Goal: Task Accomplishment & Management: Complete application form

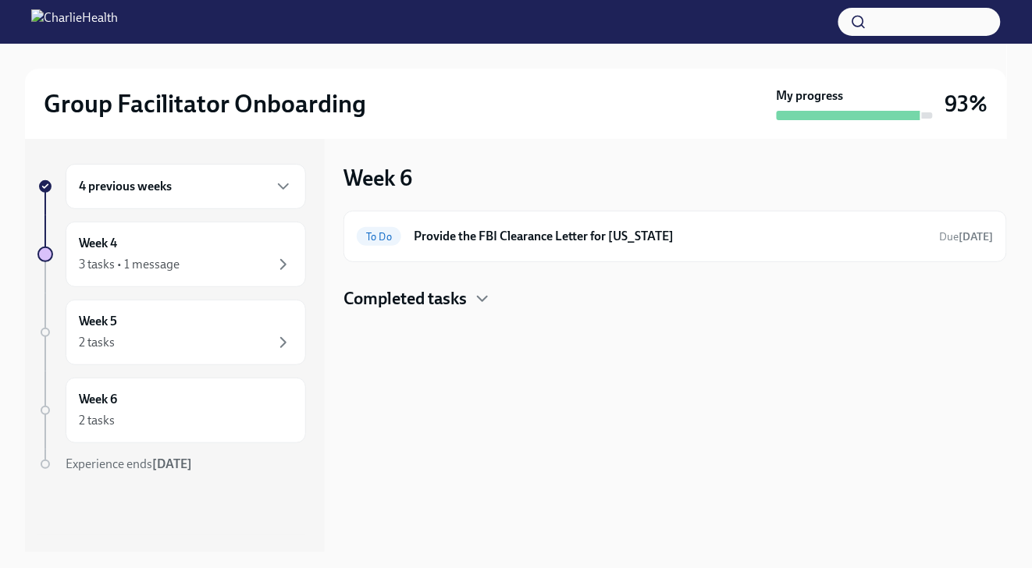
click at [266, 179] on div "4 previous weeks" at bounding box center [186, 186] width 214 height 19
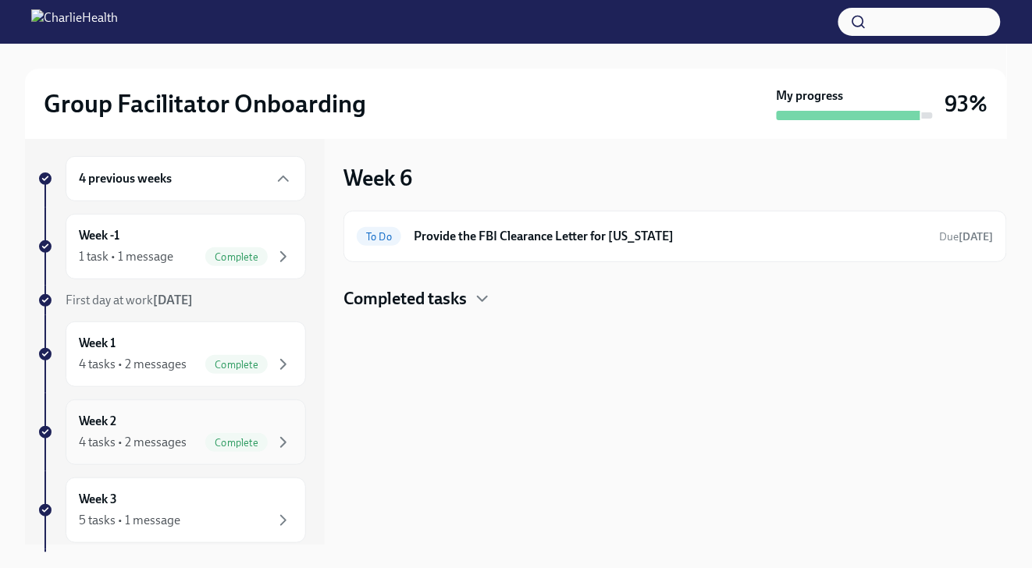
scroll to position [21, 0]
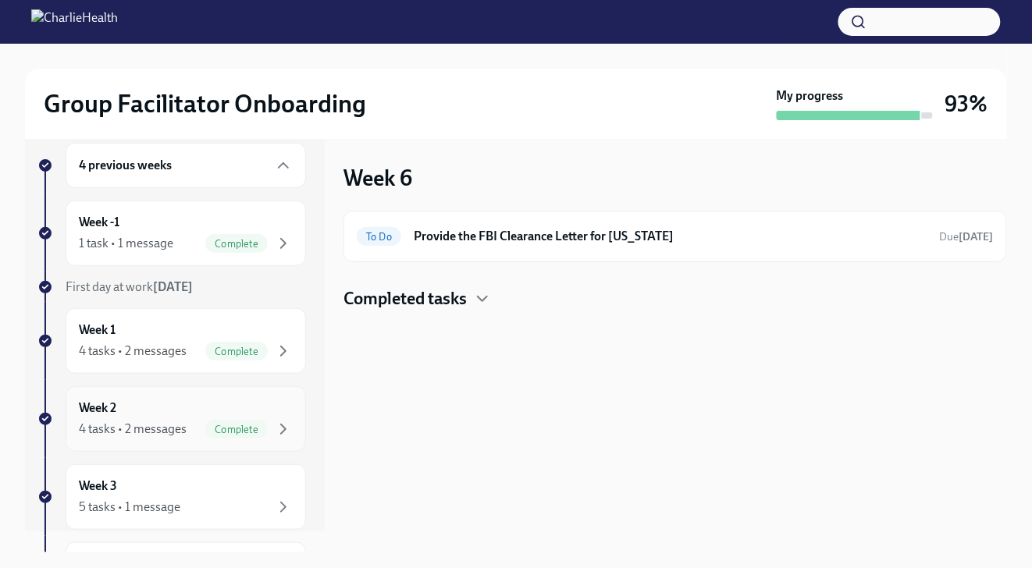
click at [205, 434] on div "Complete" at bounding box center [236, 429] width 62 height 19
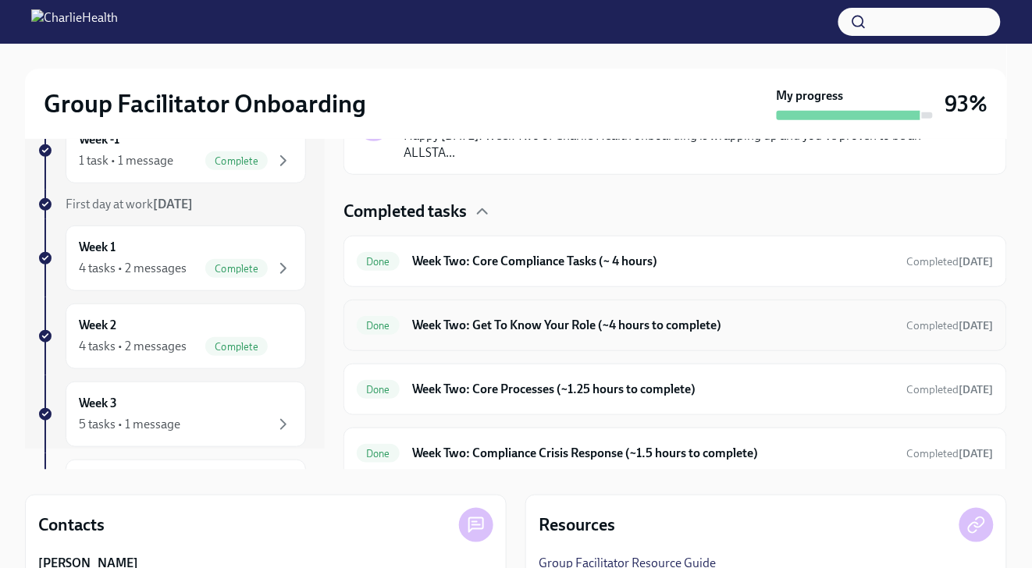
scroll to position [328, 0]
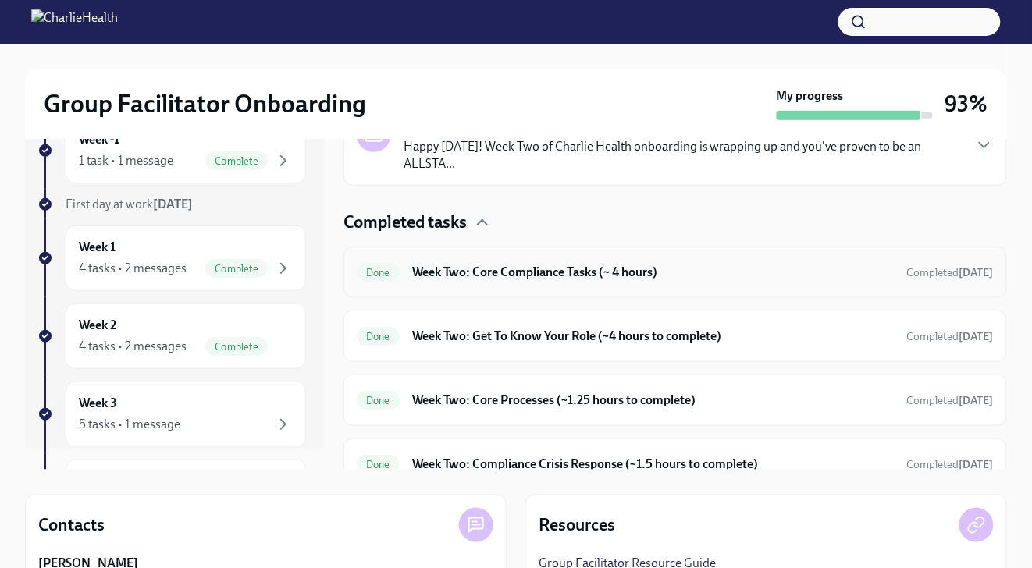
click at [497, 292] on div "Done Week Two: Core Compliance Tasks (~ 4 hours) Completed [DATE]" at bounding box center [675, 273] width 664 height 52
click at [503, 276] on h6 "Week Two: Core Compliance Tasks (~ 4 hours)" at bounding box center [653, 272] width 482 height 17
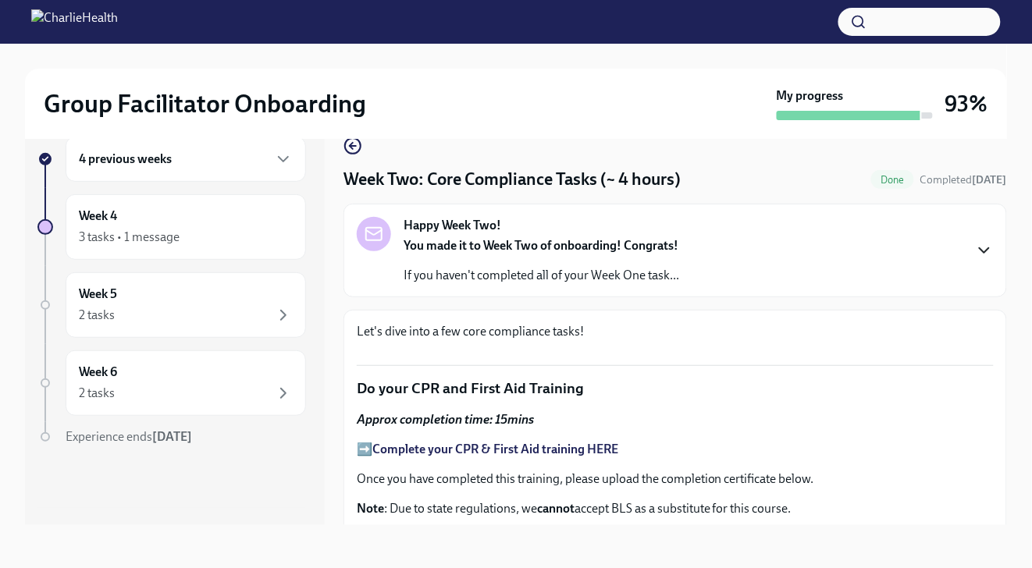
click at [925, 243] on icon "button" at bounding box center [984, 250] width 19 height 19
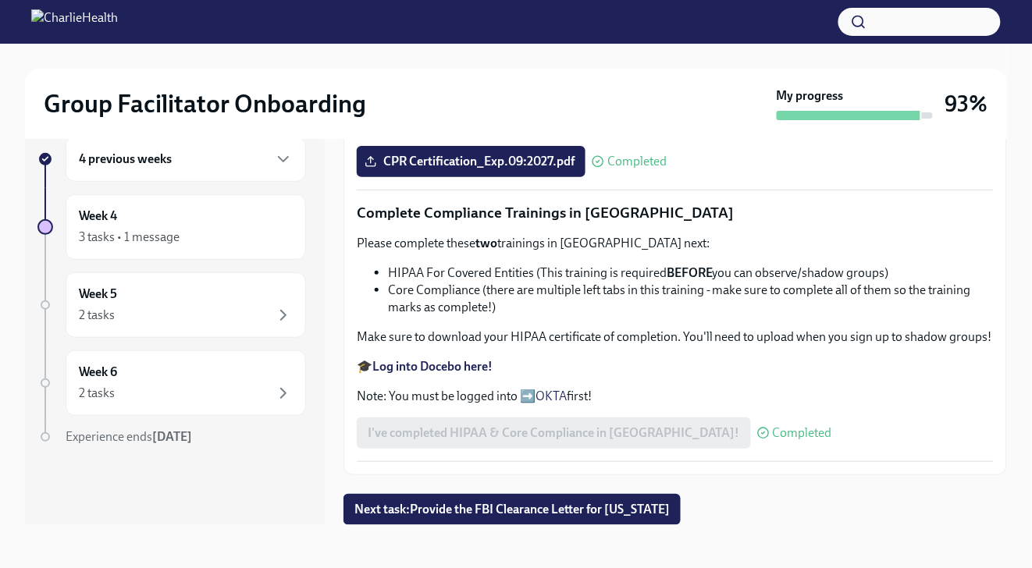
scroll to position [1561, 0]
click at [230, 169] on div "4 previous weeks" at bounding box center [186, 159] width 240 height 45
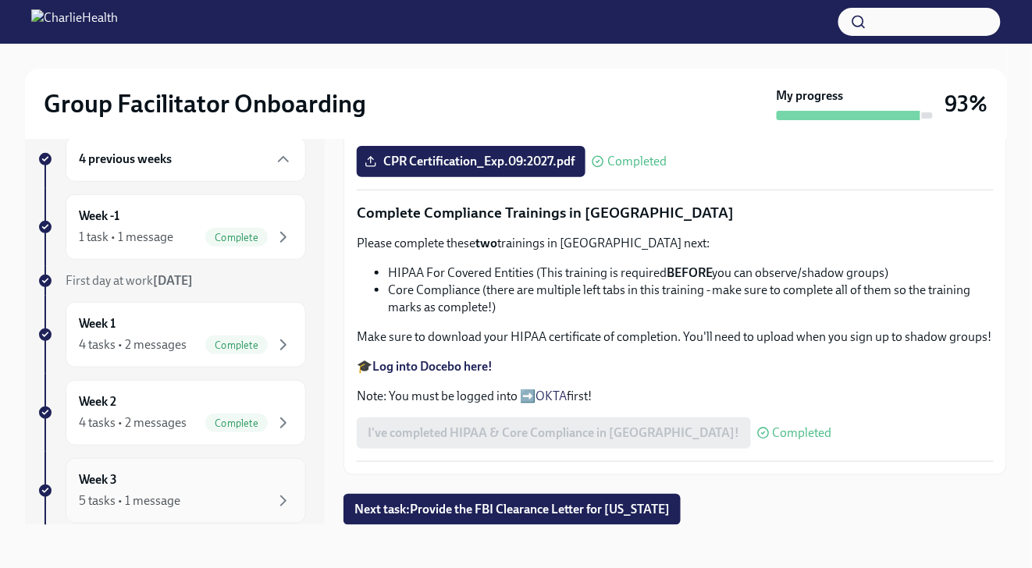
click at [156, 475] on div "Week 3 5 tasks • 1 message" at bounding box center [186, 490] width 214 height 39
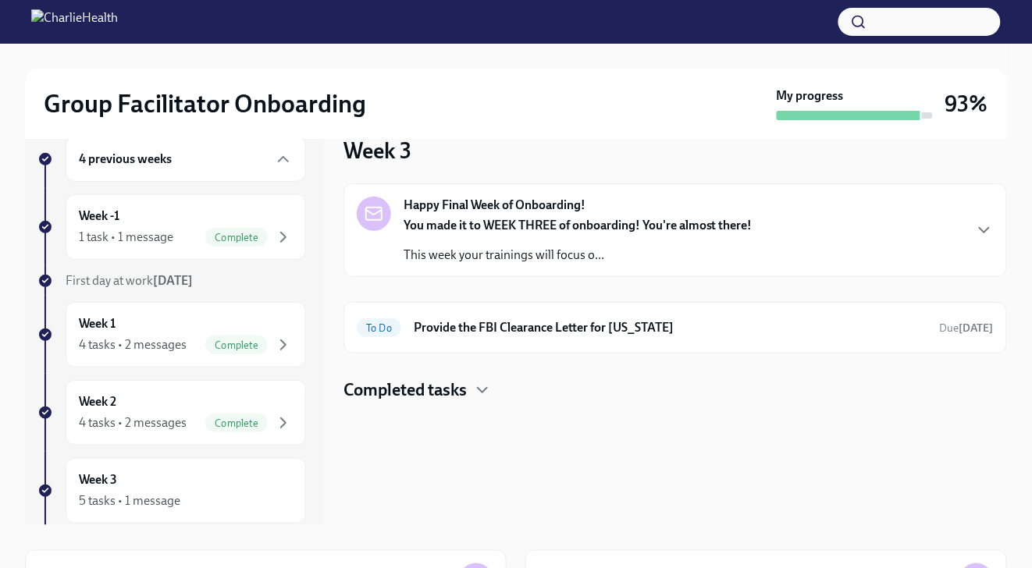
click at [518, 224] on strong "You made it to WEEK THREE of onboarding! You're almost there!" at bounding box center [578, 225] width 349 height 15
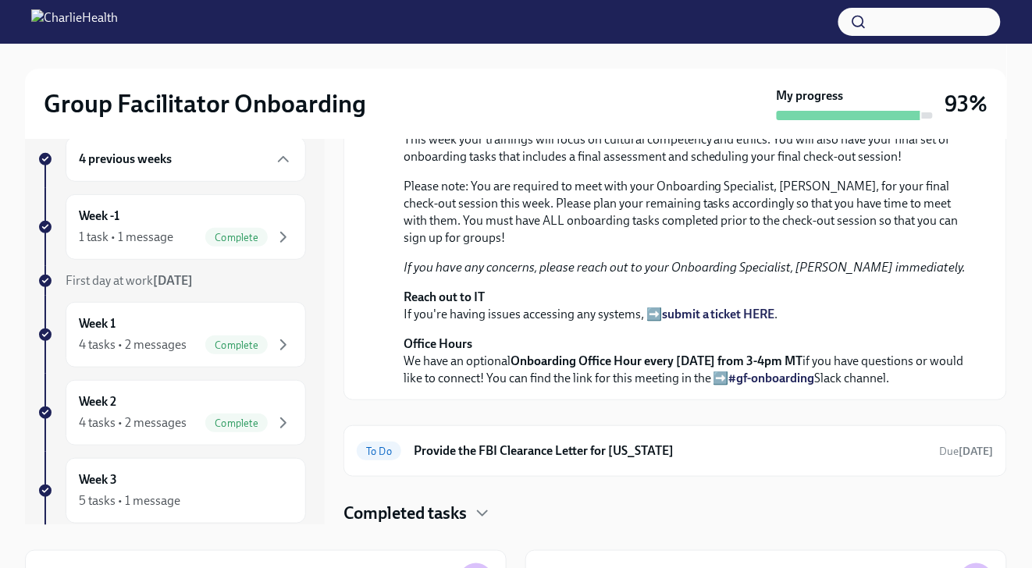
scroll to position [487, 0]
click at [542, 450] on h6 "Provide the FBI Clearance Letter for [US_STATE]" at bounding box center [671, 451] width 514 height 17
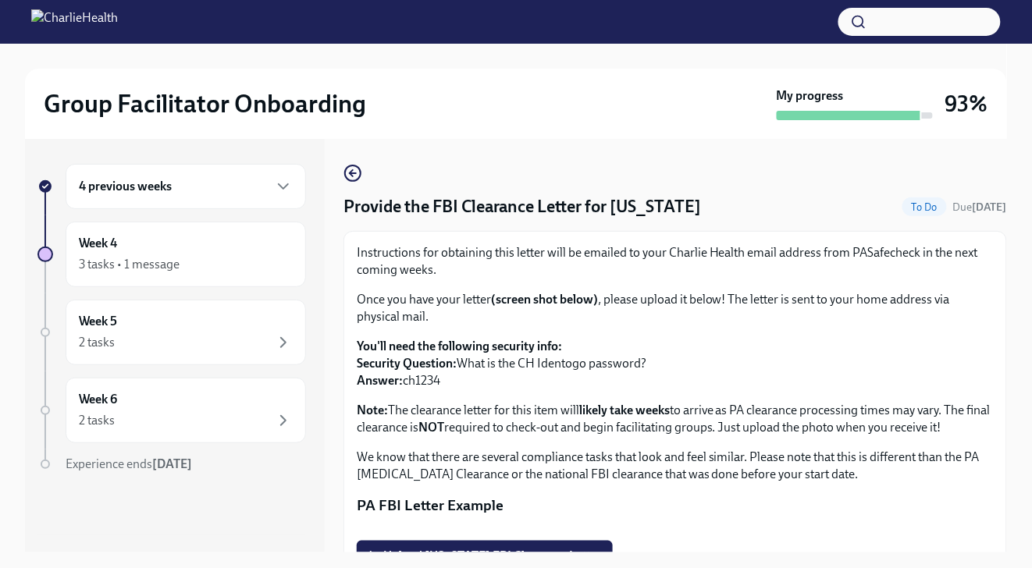
click at [233, 197] on div "4 previous weeks" at bounding box center [186, 186] width 240 height 45
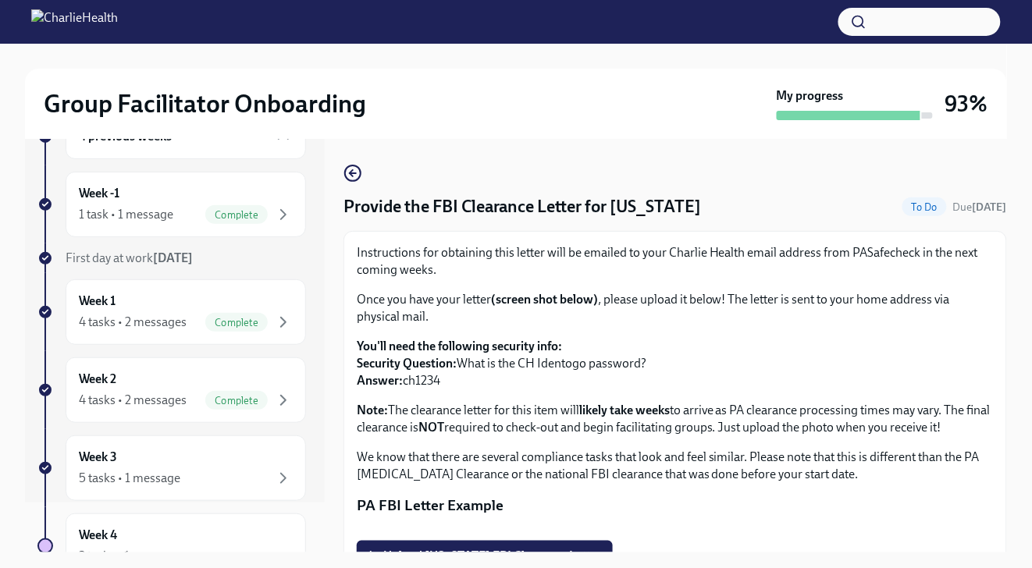
scroll to position [111, 0]
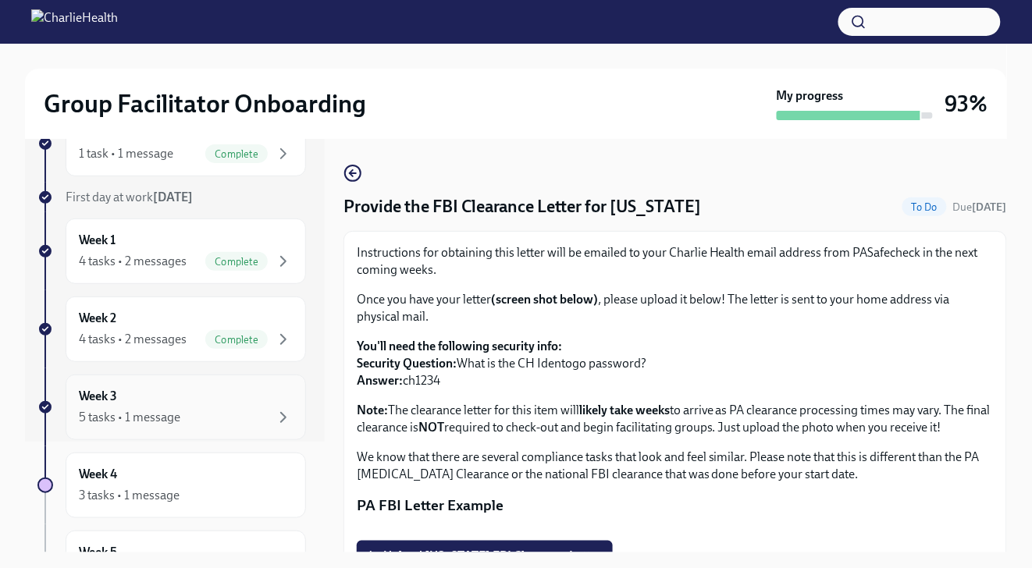
click at [231, 397] on div "Week 3 5 tasks • 1 message" at bounding box center [186, 407] width 214 height 39
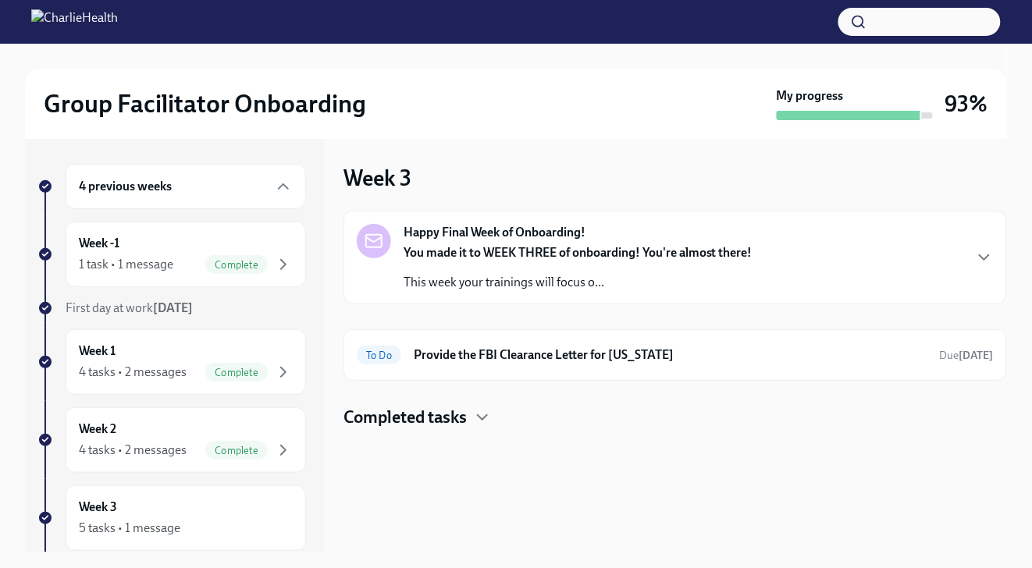
click at [588, 276] on p "This week your trainings will focus o..." at bounding box center [578, 282] width 349 height 17
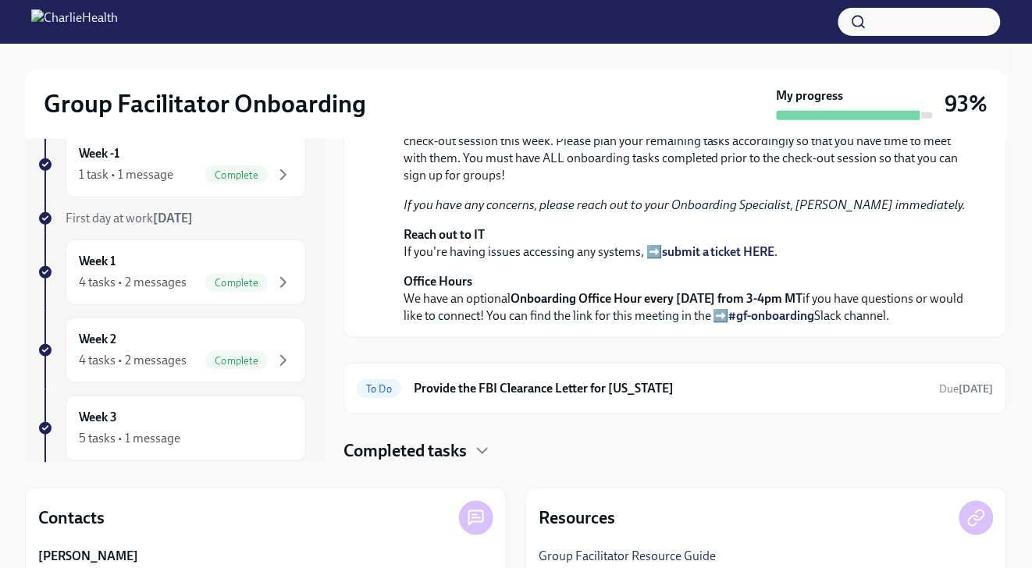
scroll to position [228, 0]
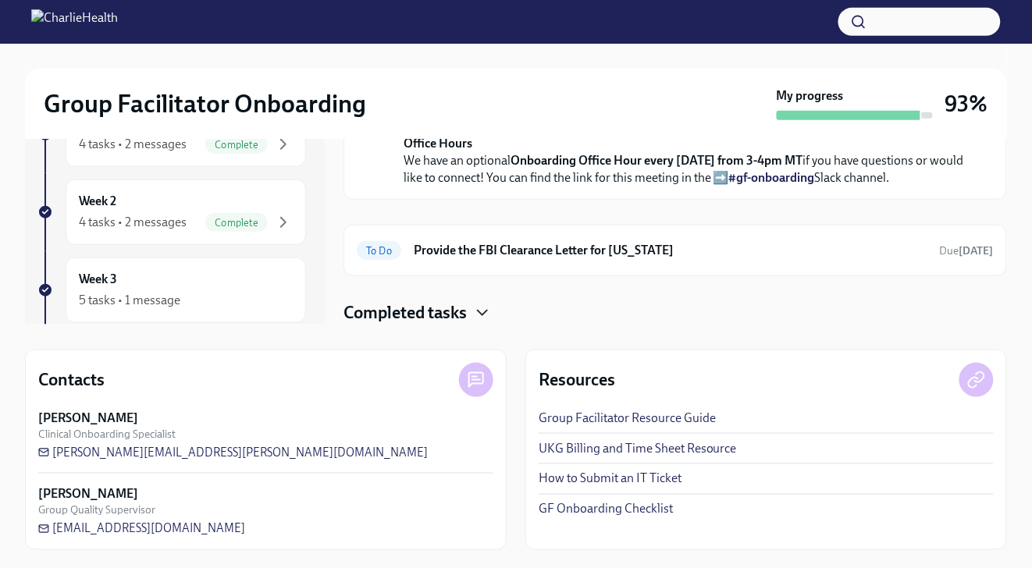
click at [489, 305] on icon "button" at bounding box center [482, 313] width 19 height 19
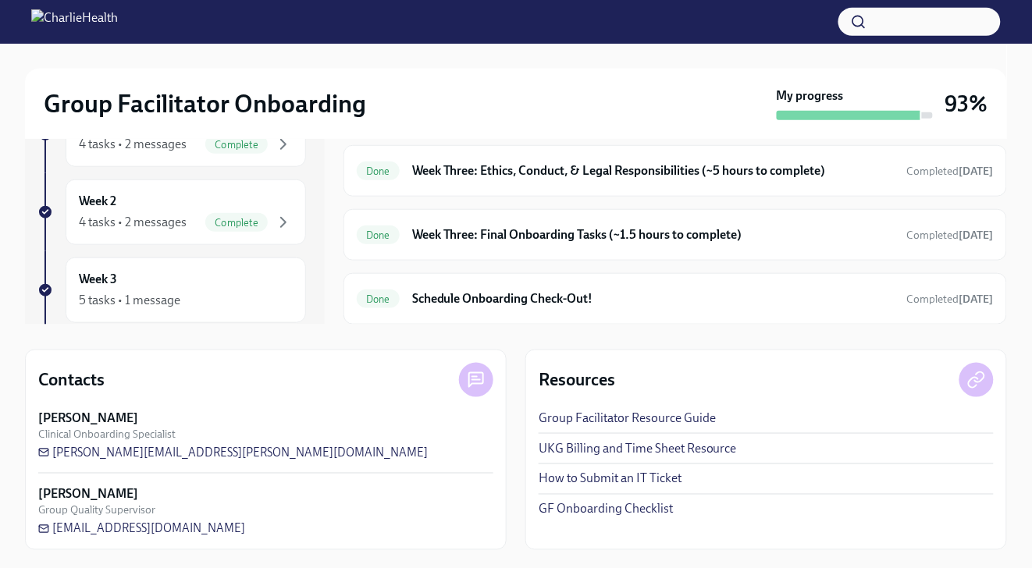
click at [487, 66] on icon "button" at bounding box center [482, 57] width 19 height 19
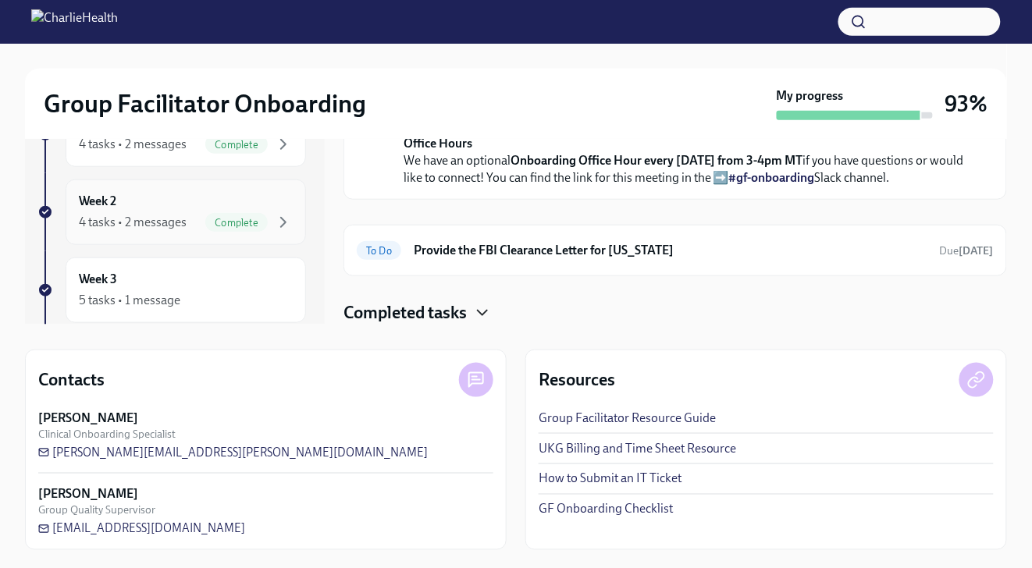
scroll to position [105, 0]
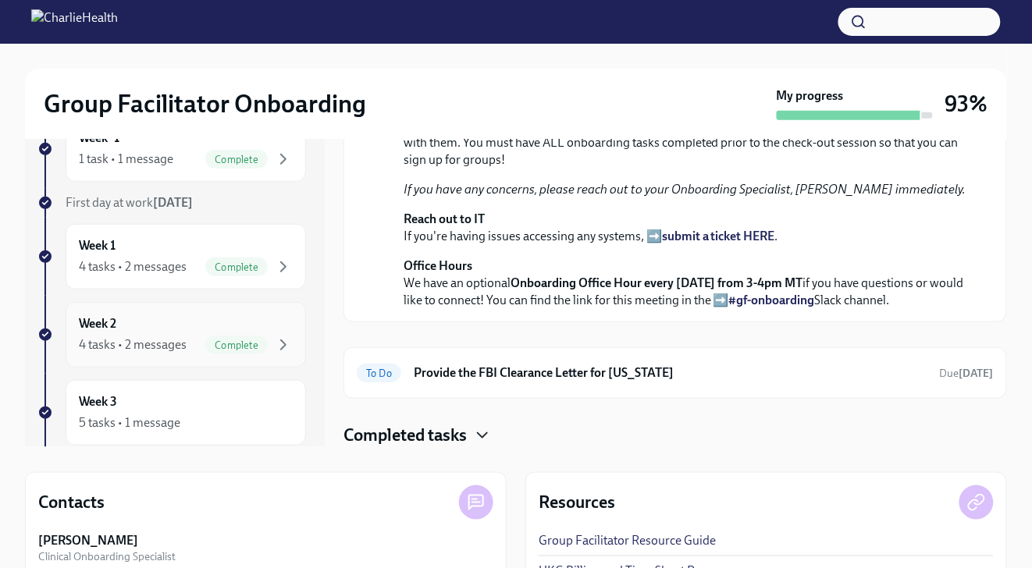
click at [182, 348] on div "4 tasks • 2 messages" at bounding box center [133, 344] width 108 height 17
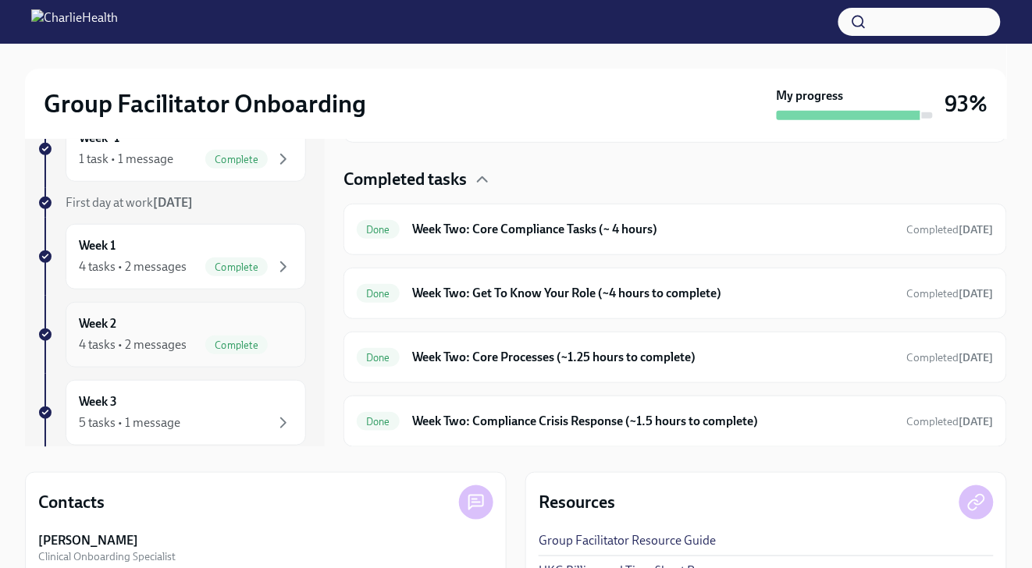
scroll to position [347, 0]
click at [590, 432] on div "Done Week Two: Compliance Crisis Response (~1.5 hours to complete) Completed [D…" at bounding box center [675, 422] width 637 height 25
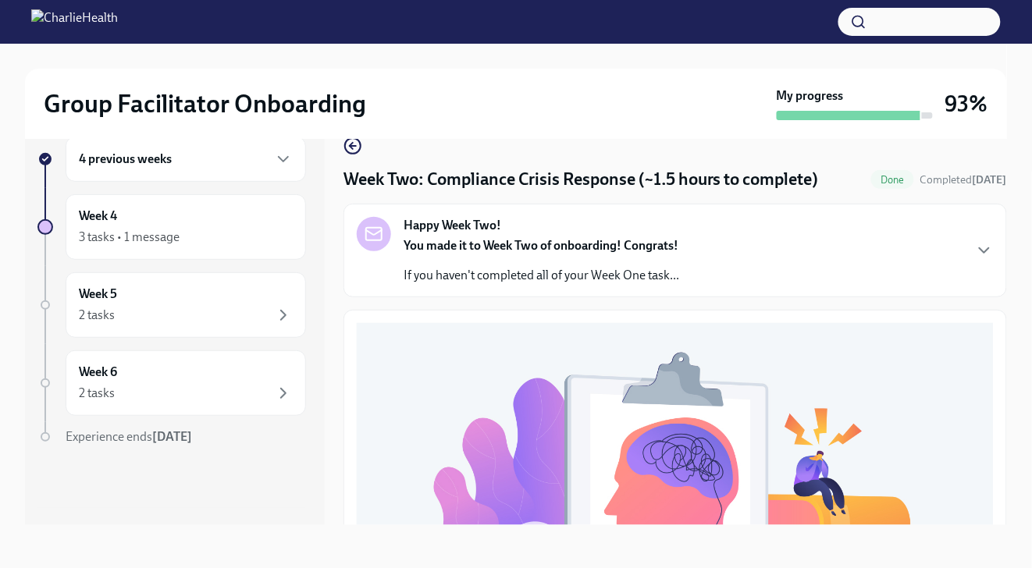
click at [601, 265] on div "You made it to Week Two of onboarding! Congrats! If you haven't completed all o…" at bounding box center [542, 260] width 276 height 47
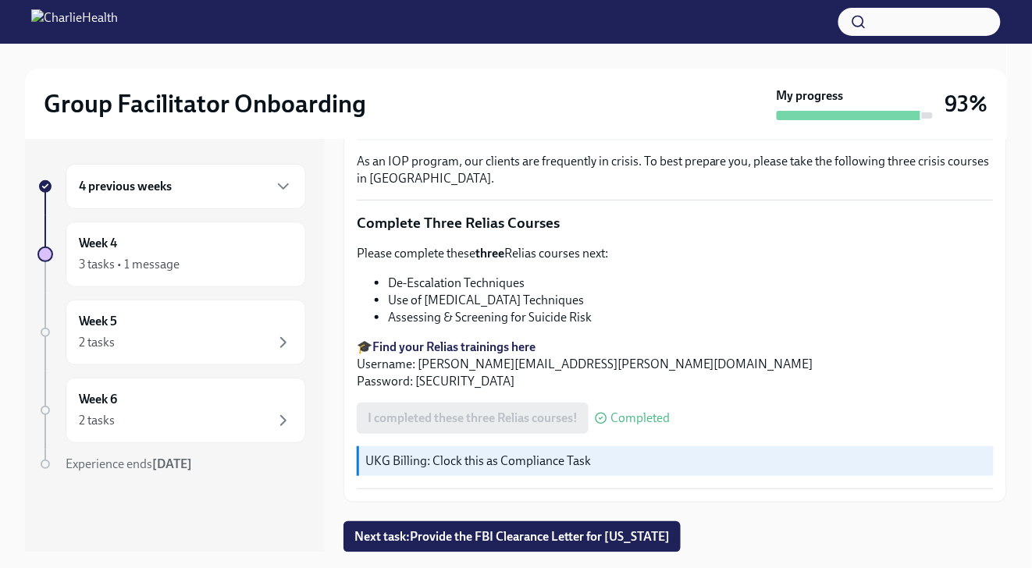
click at [246, 201] on div "4 previous weeks" at bounding box center [186, 186] width 240 height 45
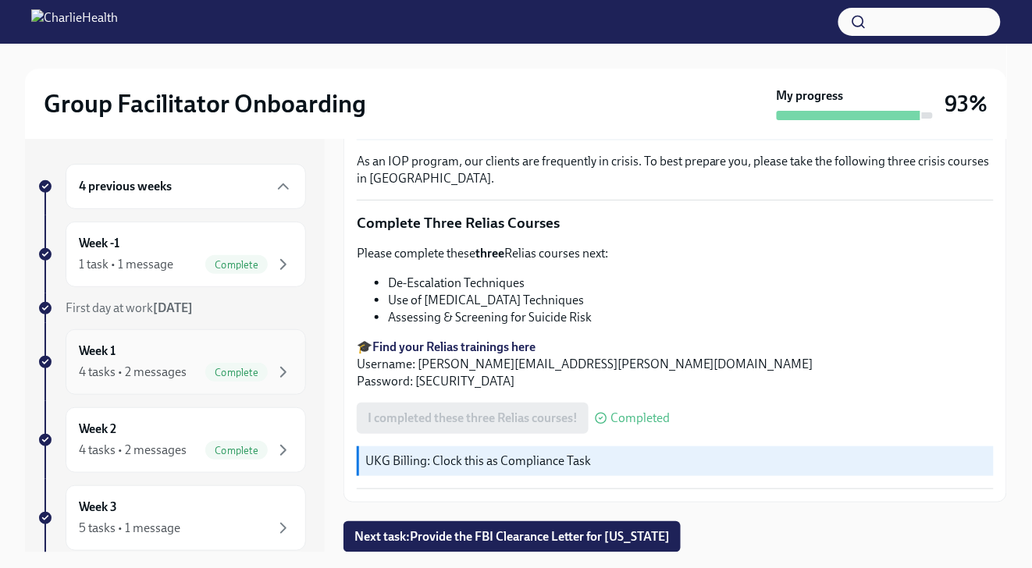
click at [207, 381] on div "Week 1 4 tasks • 2 messages Complete" at bounding box center [186, 362] width 240 height 66
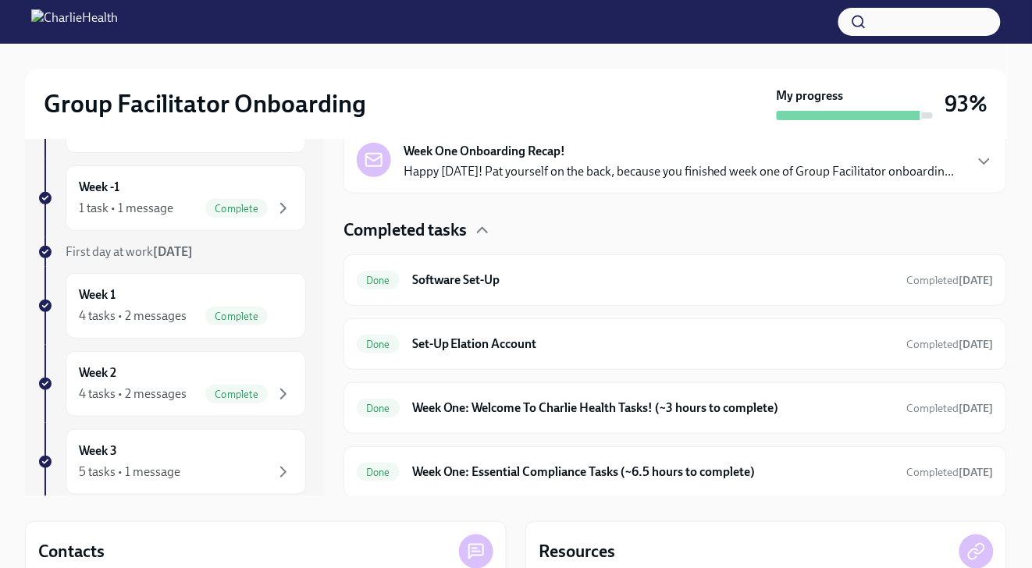
scroll to position [61, 0]
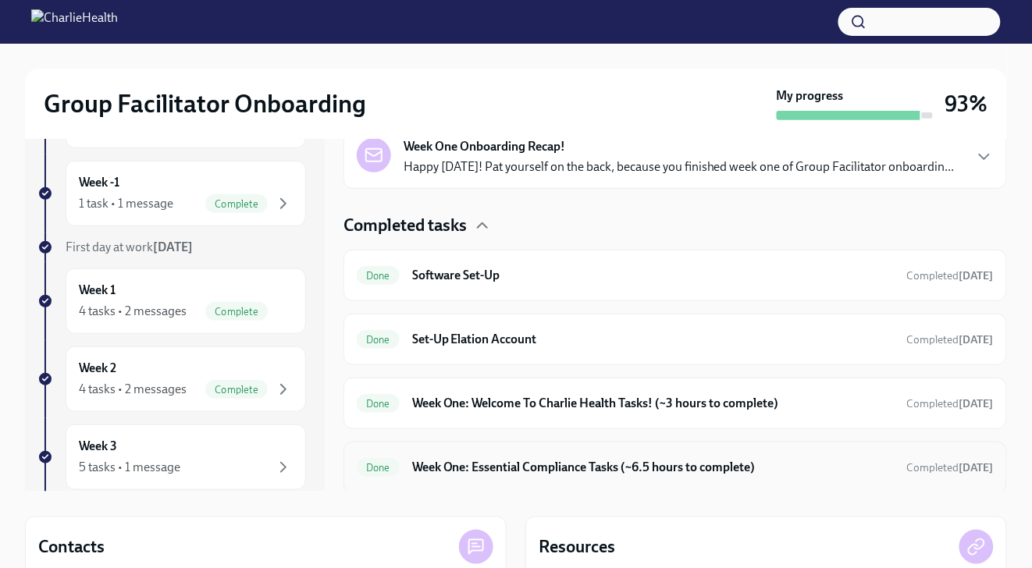
click at [420, 466] on h6 "Week One: Essential Compliance Tasks (~6.5 hours to complete)" at bounding box center [653, 467] width 482 height 17
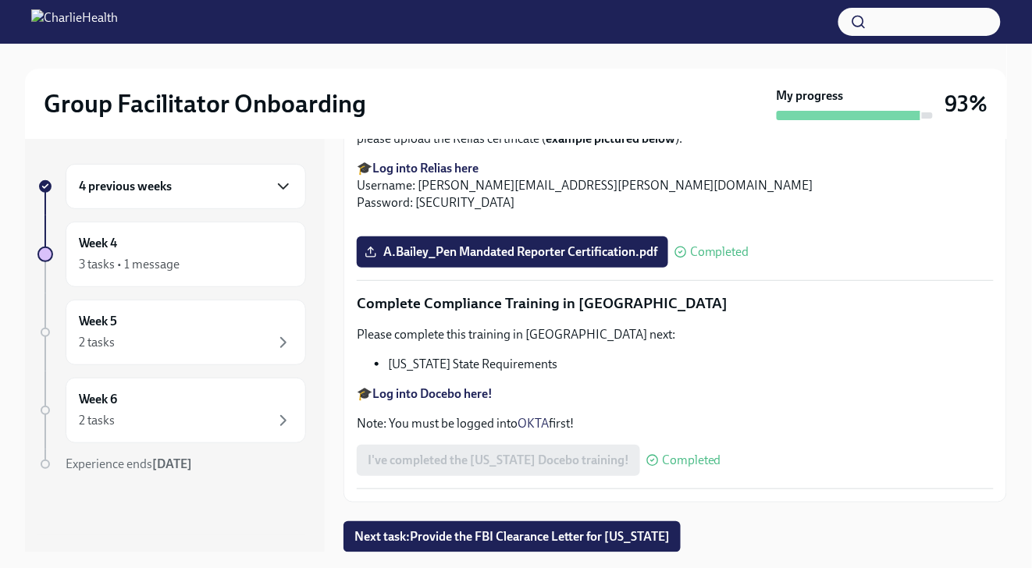
click at [273, 186] on div "4 previous weeks" at bounding box center [186, 186] width 214 height 19
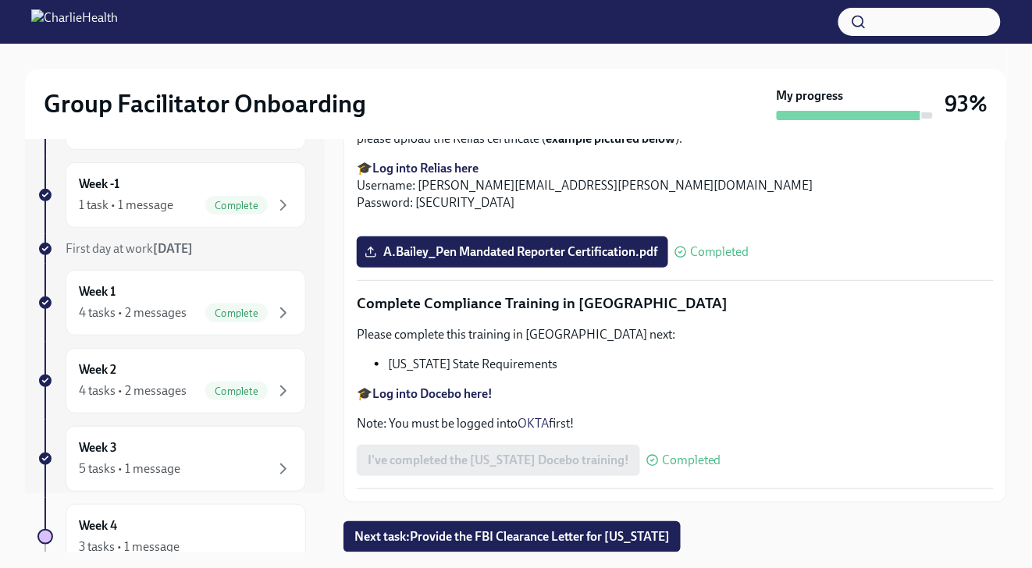
scroll to position [123, 0]
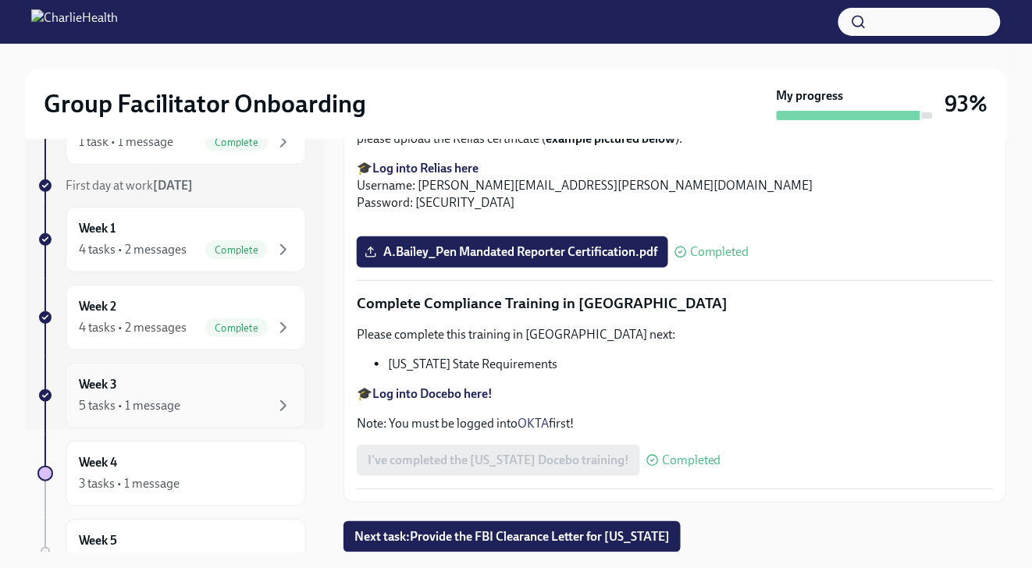
click at [218, 393] on div "Week 3 5 tasks • 1 message" at bounding box center [186, 395] width 214 height 39
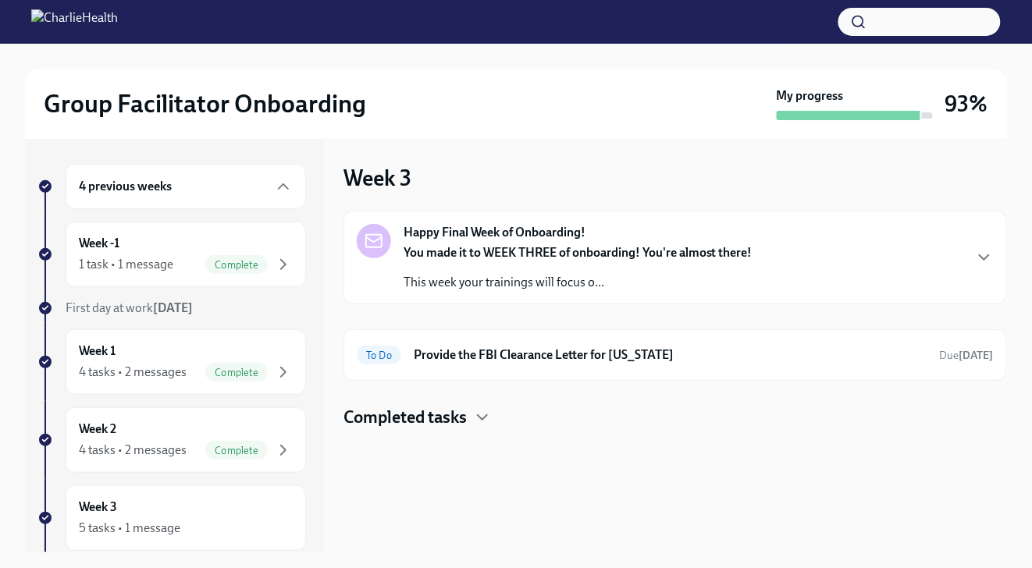
click at [452, 423] on h4 "Completed tasks" at bounding box center [404, 417] width 123 height 23
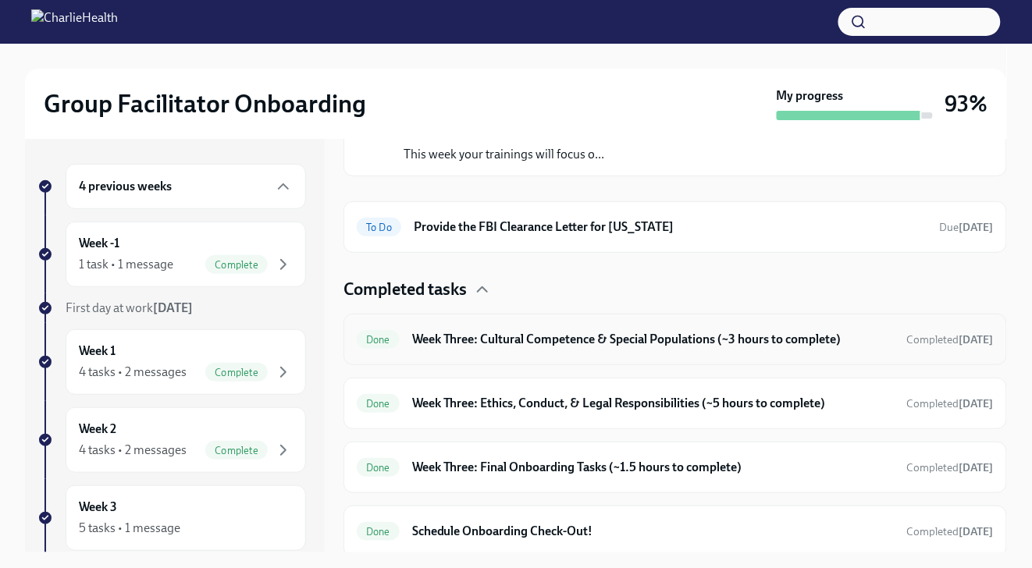
scroll to position [131, 0]
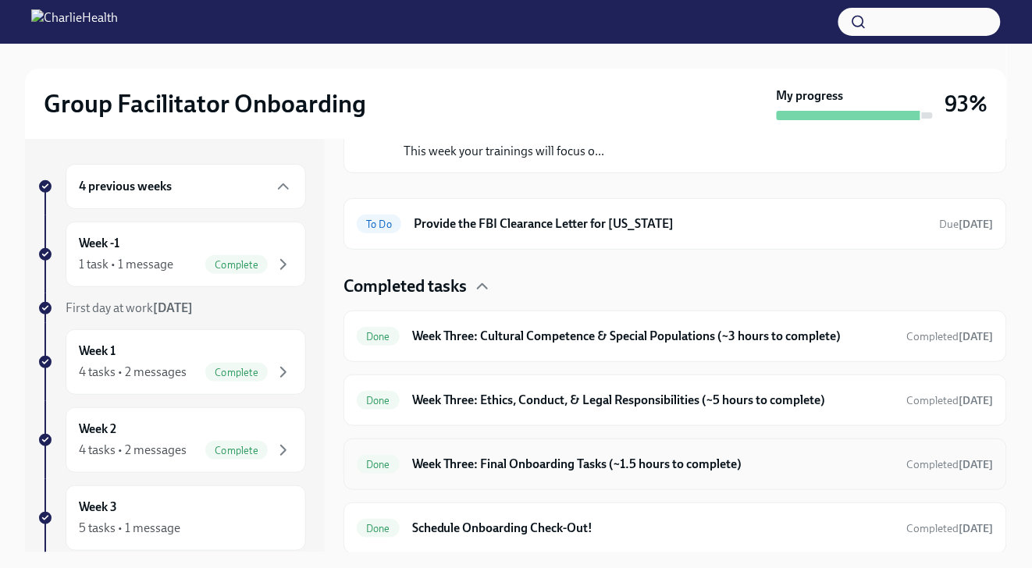
click at [498, 467] on h6 "Week Three: Final Onboarding Tasks (~1.5 hours to complete)" at bounding box center [653, 464] width 482 height 17
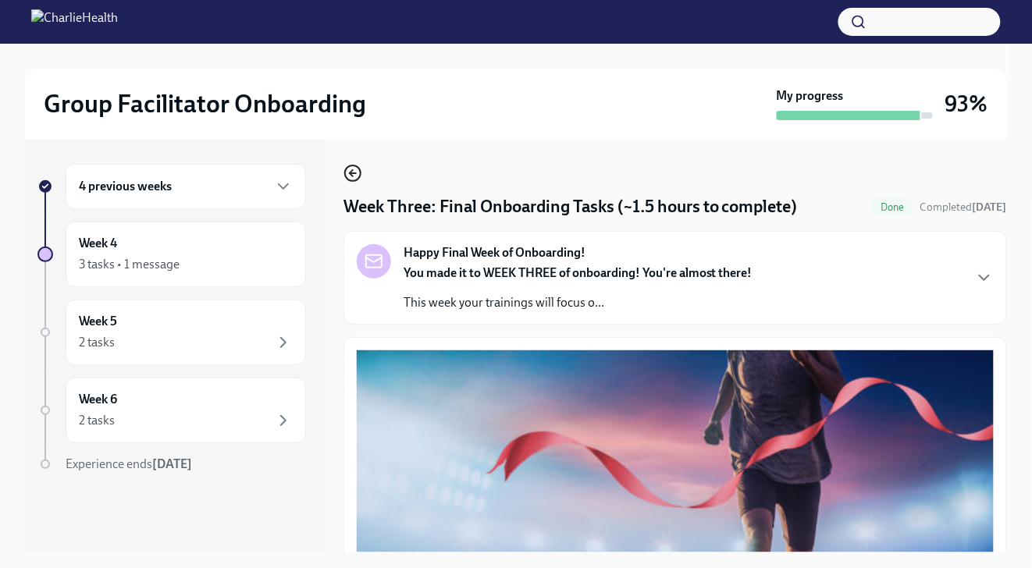
click at [355, 170] on icon "button" at bounding box center [352, 173] width 19 height 19
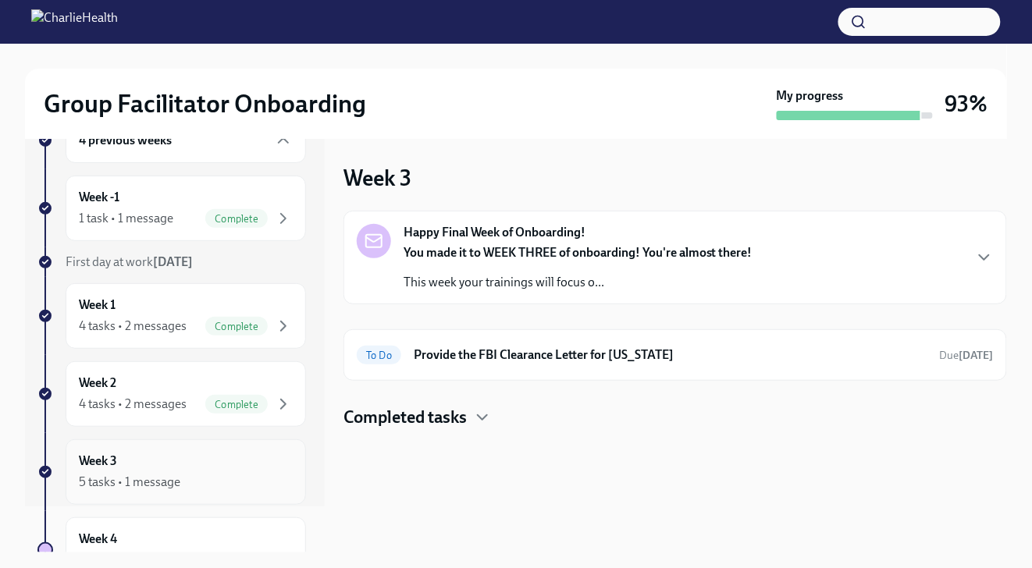
scroll to position [114, 0]
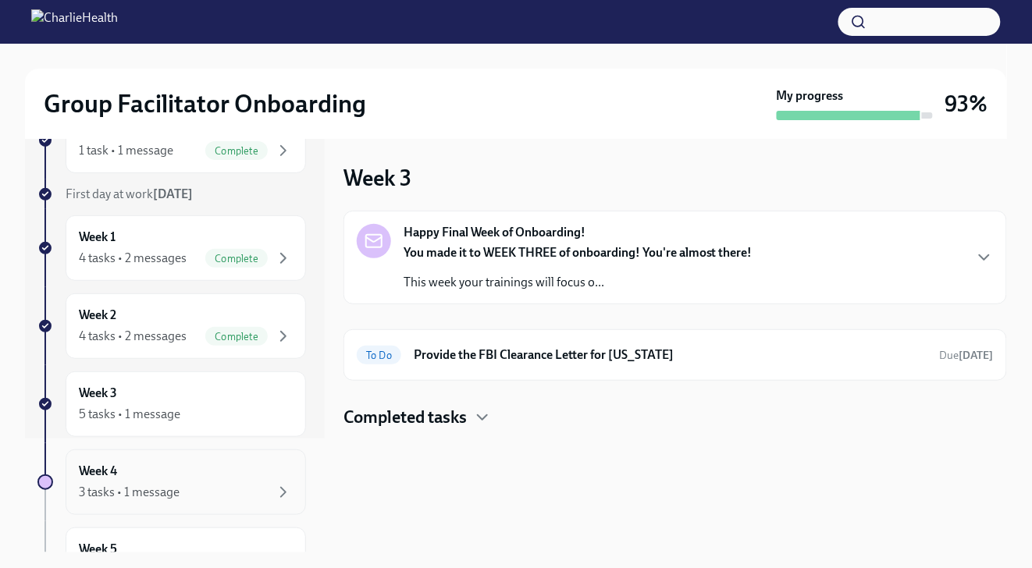
click at [190, 469] on div "Week 4 3 tasks • 1 message" at bounding box center [186, 482] width 214 height 39
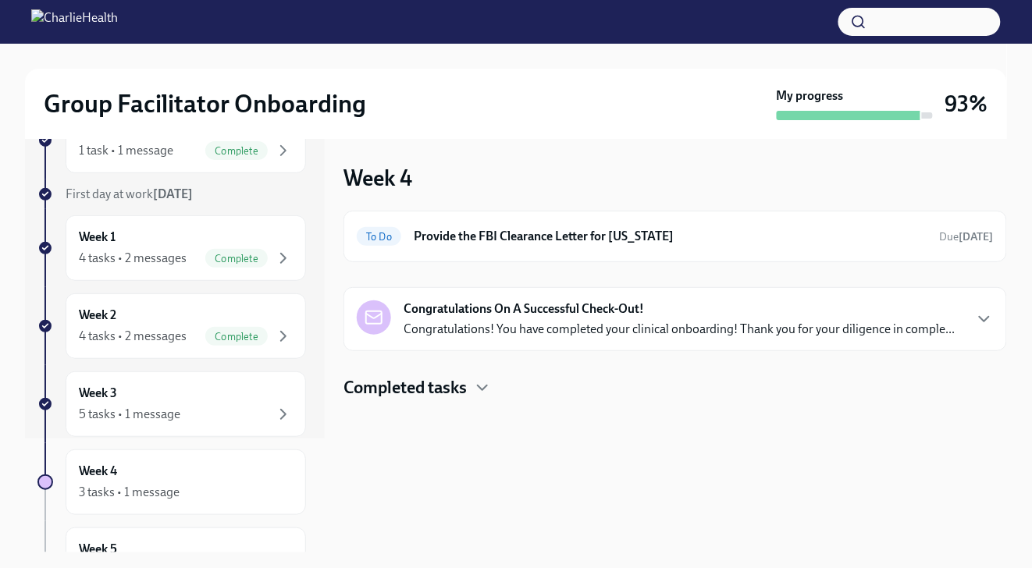
click at [470, 389] on div "Completed tasks" at bounding box center [675, 387] width 664 height 23
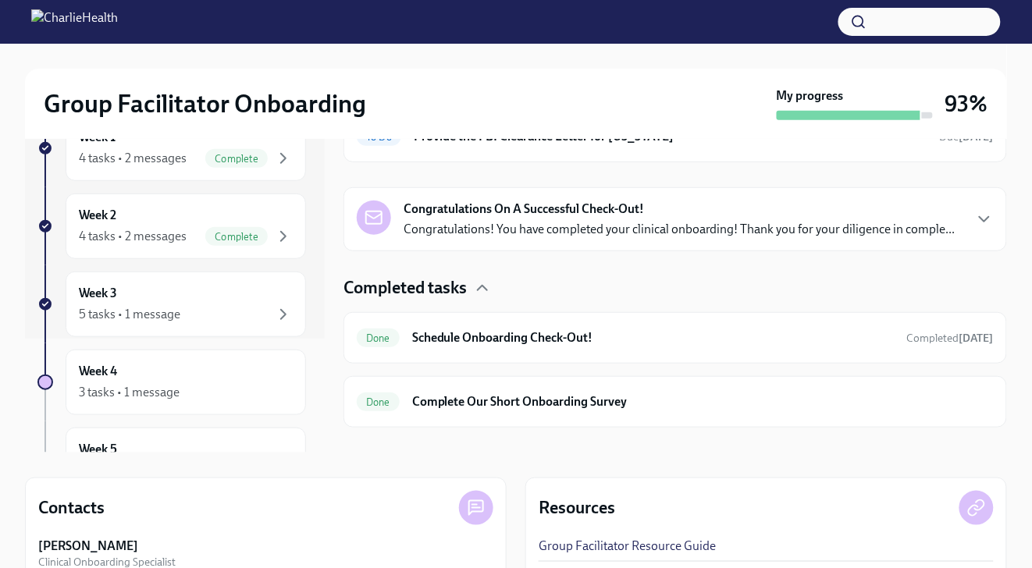
scroll to position [228, 0]
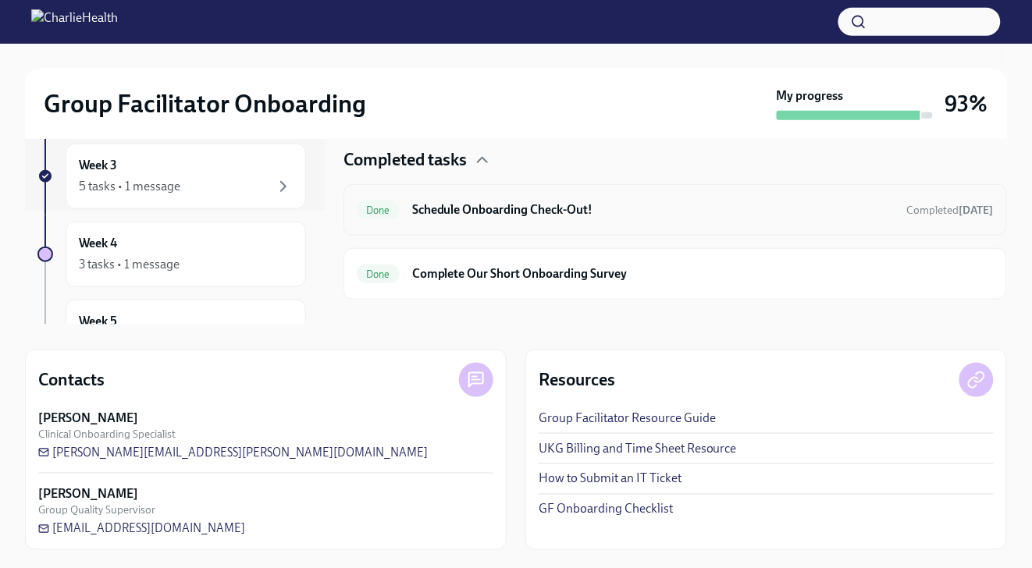
click at [544, 215] on h6 "Schedule Onboarding Check-Out!" at bounding box center [653, 209] width 482 height 17
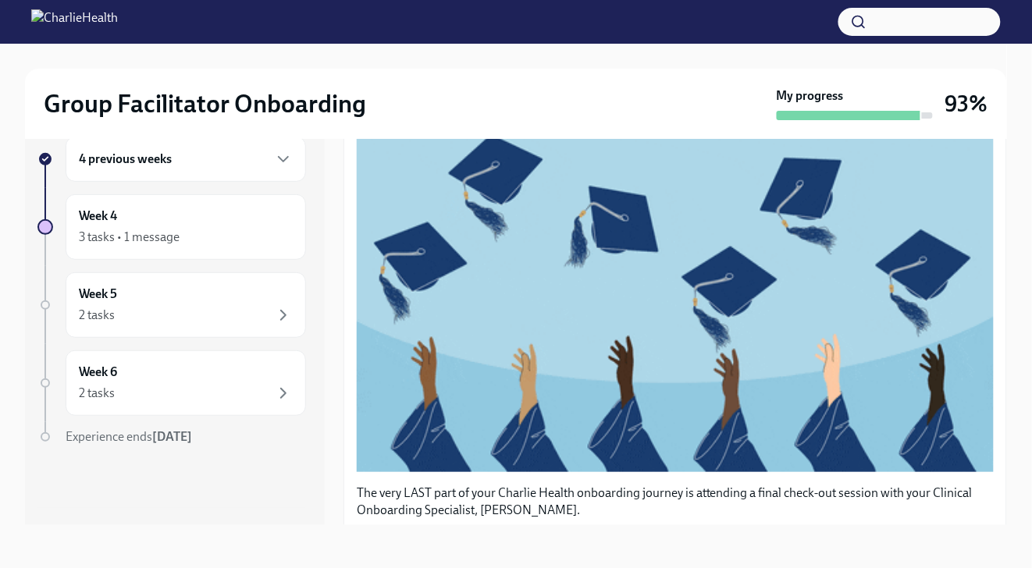
scroll to position [52, 0]
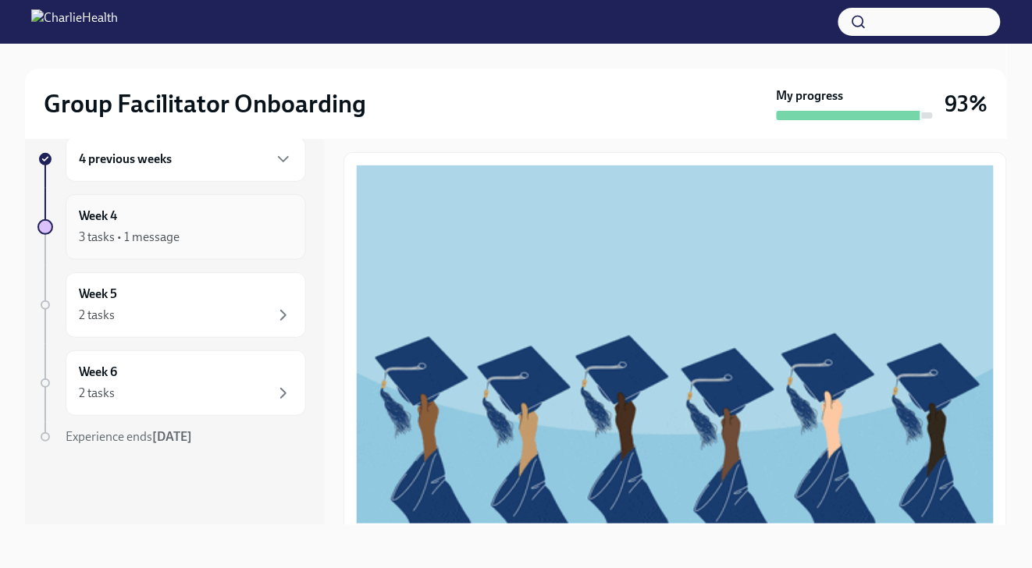
click at [198, 238] on div "3 tasks • 1 message" at bounding box center [186, 237] width 214 height 19
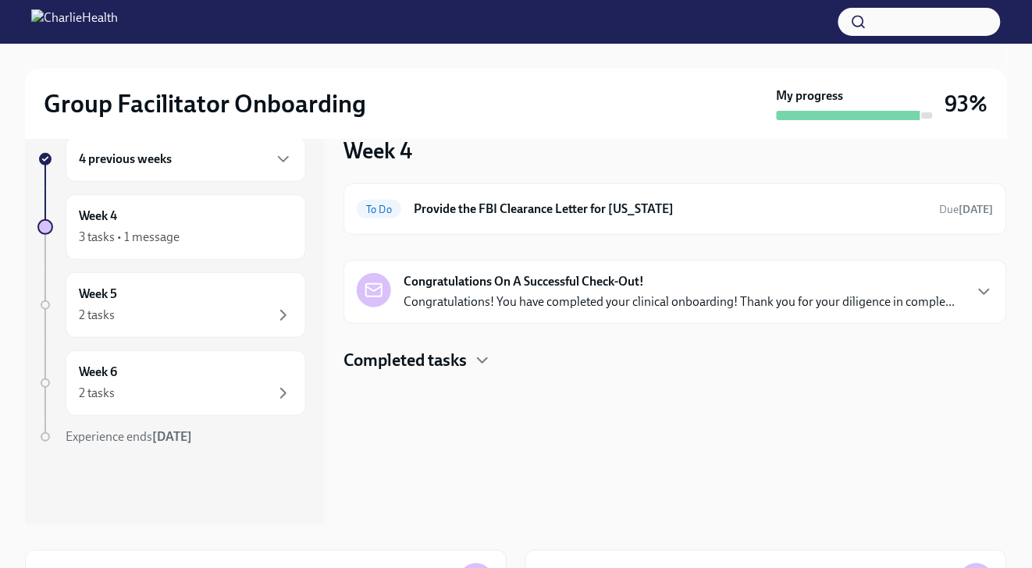
click at [464, 363] on h4 "Completed tasks" at bounding box center [404, 360] width 123 height 23
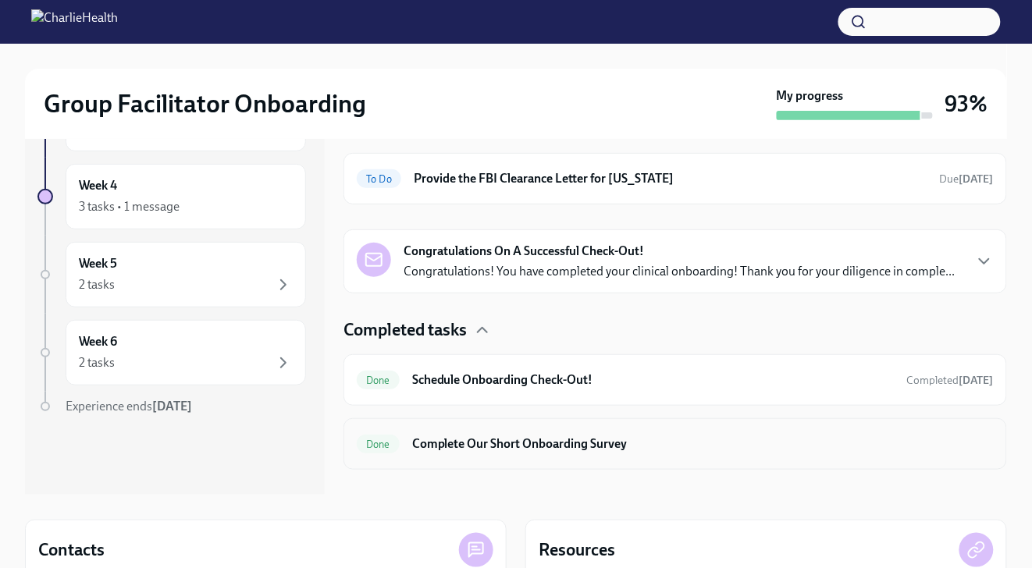
scroll to position [132, 0]
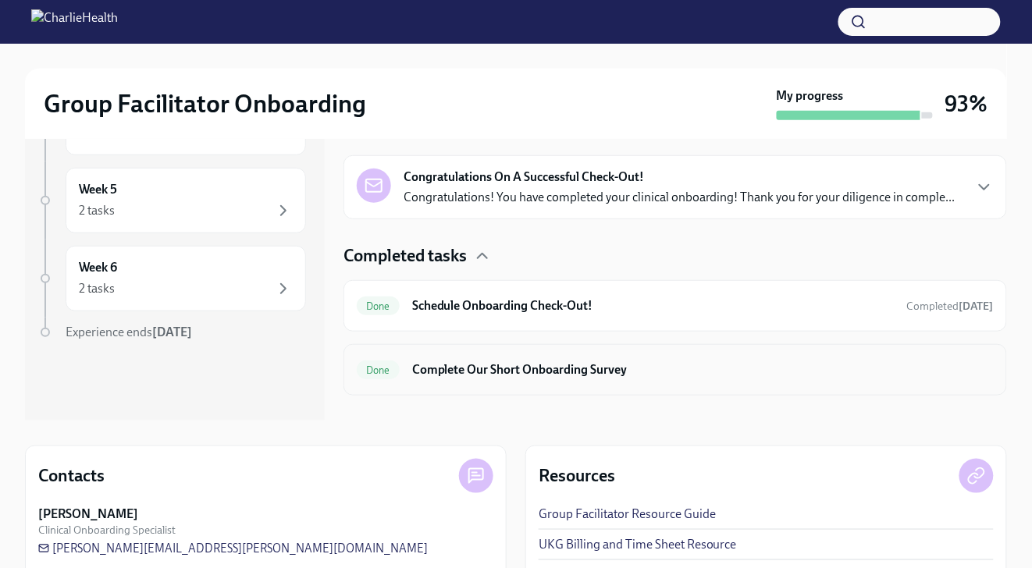
click at [543, 374] on h6 "Complete Our Short Onboarding Survey" at bounding box center [703, 369] width 582 height 17
